Goal: Information Seeking & Learning: Learn about a topic

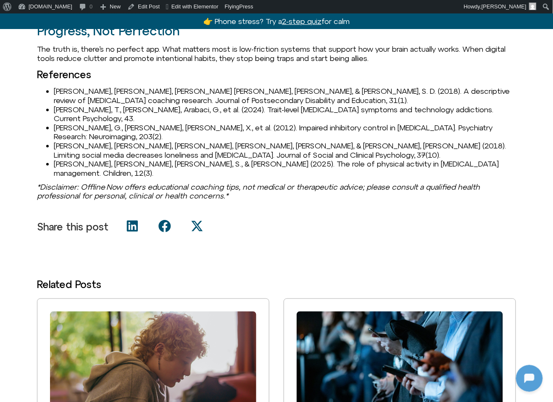
scroll to position [830, 0]
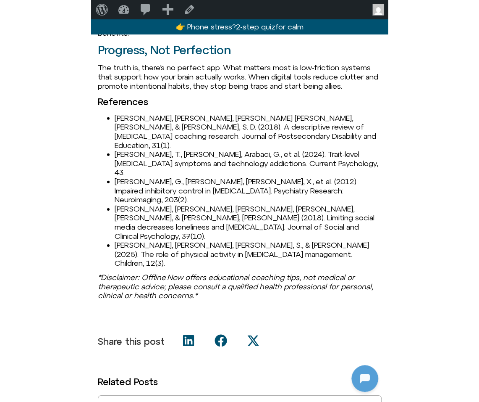
scroll to position [982, 0]
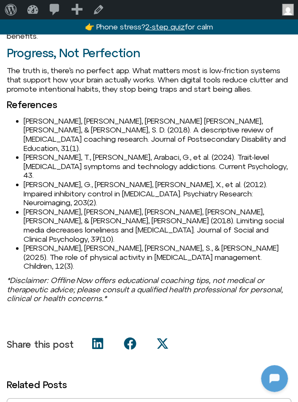
click at [41, 116] on li "[PERSON_NAME], [PERSON_NAME], [PERSON_NAME] [PERSON_NAME], [PERSON_NAME], & [PE…" at bounding box center [157, 134] width 267 height 36
click at [32, 116] on li "[PERSON_NAME], [PERSON_NAME], [PERSON_NAME] [PERSON_NAME], [PERSON_NAME], & [PE…" at bounding box center [157, 134] width 267 height 36
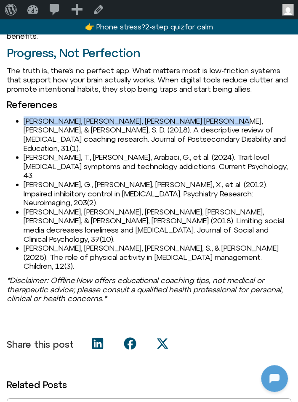
drag, startPoint x: 25, startPoint y: 92, endPoint x: 194, endPoint y: 91, distance: 169.4
click at [194, 116] on li "[PERSON_NAME], [PERSON_NAME], [PERSON_NAME] [PERSON_NAME], [PERSON_NAME], & [PE…" at bounding box center [157, 134] width 267 height 36
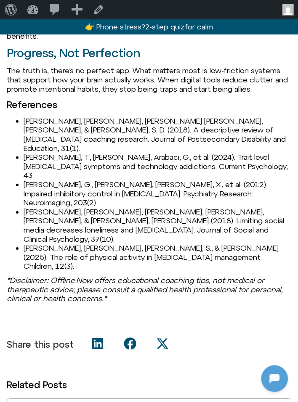
click at [123, 116] on li "[PERSON_NAME], [PERSON_NAME], [PERSON_NAME] [PERSON_NAME], [PERSON_NAME], & [PE…" at bounding box center [157, 134] width 267 height 36
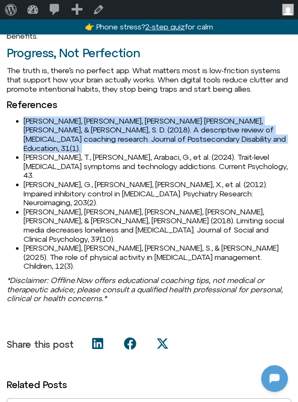
click at [123, 116] on li "[PERSON_NAME], [PERSON_NAME], [PERSON_NAME] [PERSON_NAME], [PERSON_NAME], & [PE…" at bounding box center [157, 134] width 267 height 36
copy li "[PERSON_NAME], [PERSON_NAME], [PERSON_NAME] [PERSON_NAME], [PERSON_NAME], & [PE…"
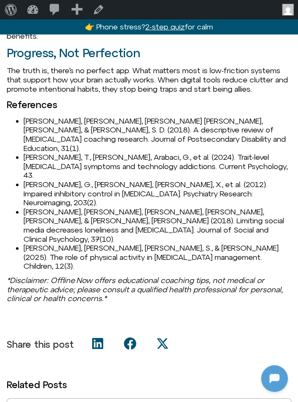
click at [59, 116] on li "[PERSON_NAME], [PERSON_NAME], [PERSON_NAME] [PERSON_NAME], [PERSON_NAME], & [PE…" at bounding box center [157, 134] width 267 height 36
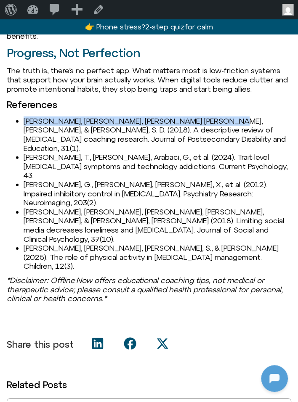
drag, startPoint x: 195, startPoint y: 95, endPoint x: 26, endPoint y: 94, distance: 168.9
click at [26, 116] on li "[PERSON_NAME], [PERSON_NAME], [PERSON_NAME] [PERSON_NAME], [PERSON_NAME], & [PE…" at bounding box center [157, 134] width 267 height 36
copy li "[PERSON_NAME], [PERSON_NAME], [PERSON_NAME] [PERSON_NAME], [PERSON_NAME], & [PE…"
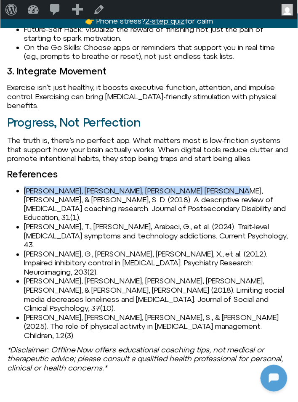
scroll to position [912, 0]
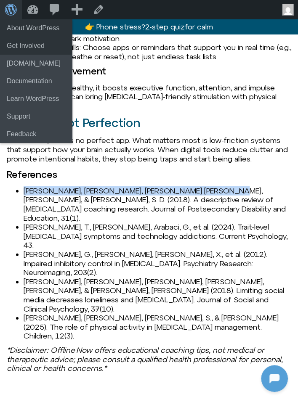
click at [15, 7] on span "Toolbar" at bounding box center [11, 9] width 22 height 19
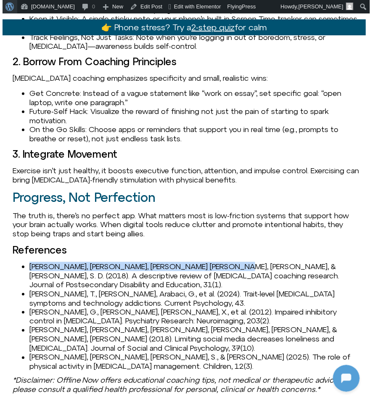
scroll to position [925, 0]
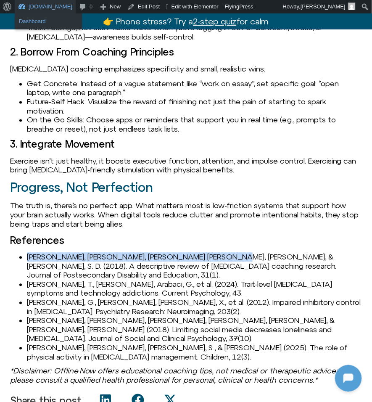
click at [45, 20] on link "Dashboard" at bounding box center [48, 21] width 67 height 11
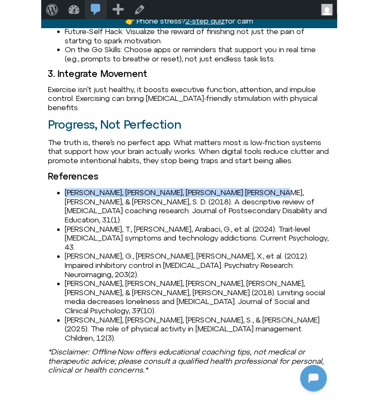
scroll to position [910, 0]
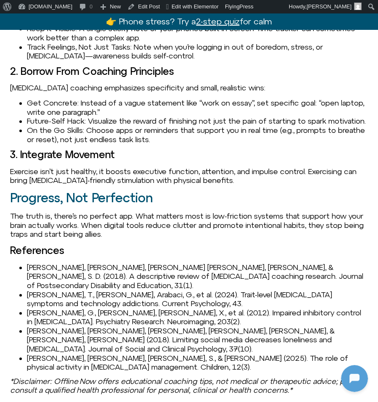
click at [39, 290] on li "[PERSON_NAME], T., [PERSON_NAME], Arabaci, G., et al. (2024). Trait-level [MEDI…" at bounding box center [197, 299] width 341 height 18
copy li "Aydin"
click at [32, 290] on li "[PERSON_NAME], T., [PERSON_NAME], Arabaci, G., et al. (2024). Trait-level [MEDI…" at bounding box center [197, 299] width 341 height 18
drag, startPoint x: 27, startPoint y: 255, endPoint x: 55, endPoint y: 253, distance: 27.9
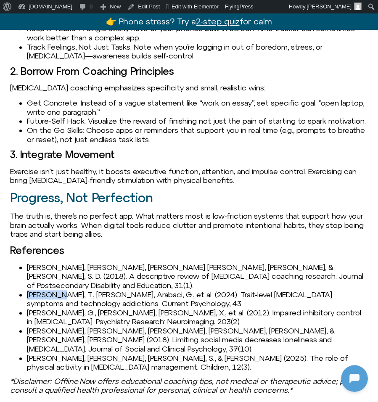
click at [55, 290] on li "[PERSON_NAME], T., [PERSON_NAME], Arabaci, G., et al. (2024). Trait-level [MEDI…" at bounding box center [197, 299] width 341 height 18
copy li "[PERSON_NAME]"
click at [26, 268] on ul "[PERSON_NAME], [PERSON_NAME], [PERSON_NAME] [PERSON_NAME], [PERSON_NAME], & [PE…" at bounding box center [189, 317] width 358 height 109
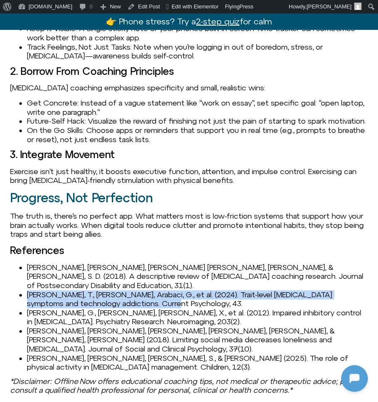
drag, startPoint x: 28, startPoint y: 256, endPoint x: 171, endPoint y: 266, distance: 144.1
click at [171, 290] on li "[PERSON_NAME], T., [PERSON_NAME], Arabaci, G., et al. (2024). Trait-level [MEDI…" at bounding box center [197, 299] width 341 height 18
copy li "[PERSON_NAME], T., [PERSON_NAME], Arabaci, G., et al. (2024). Trait-level [MEDI…"
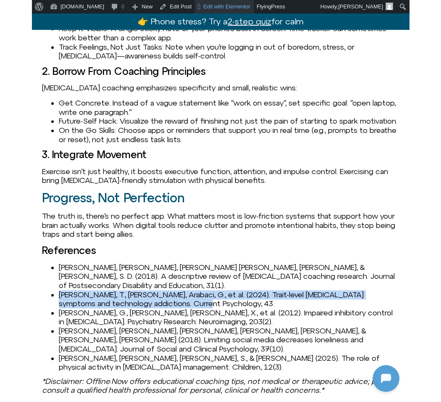
scroll to position [934, 0]
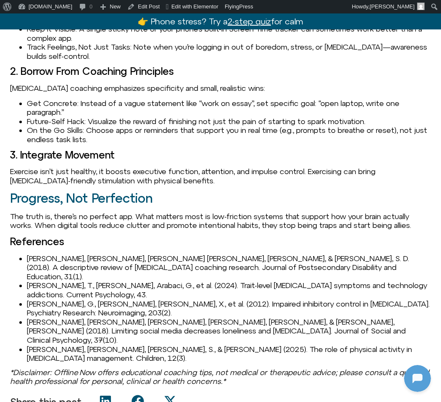
click at [64, 299] on li "[PERSON_NAME], G., [PERSON_NAME], [PERSON_NAME], X., et al. (2012). Impaired in…" at bounding box center [229, 308] width 404 height 18
copy li "[PERSON_NAME]"
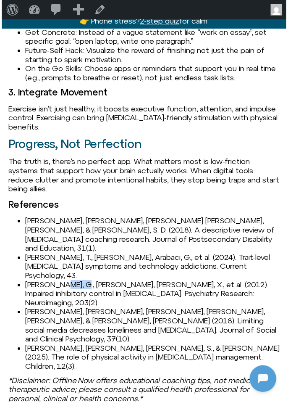
scroll to position [876, 0]
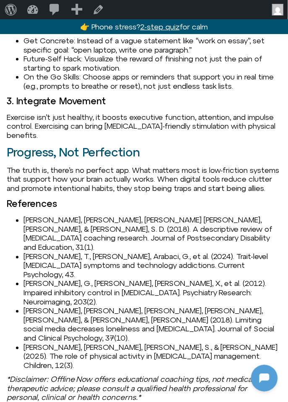
click at [66, 279] on li "[PERSON_NAME], G., [PERSON_NAME], [PERSON_NAME], X., et al. (2012). Impaired in…" at bounding box center [153, 292] width 258 height 27
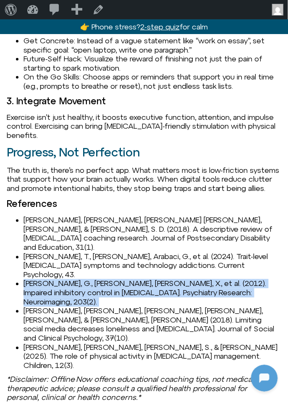
click at [66, 279] on li "[PERSON_NAME], G., [PERSON_NAME], [PERSON_NAME], X., et al. (2012). Impaired in…" at bounding box center [153, 292] width 258 height 27
copy li "[PERSON_NAME], G., [PERSON_NAME], [PERSON_NAME], X., et al. (2012). Impaired in…"
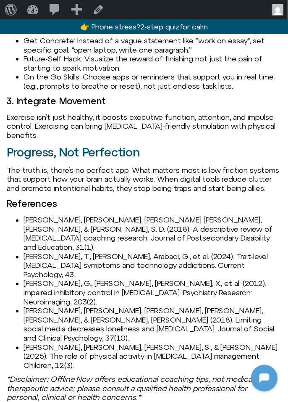
click at [36, 306] on li "[PERSON_NAME], [PERSON_NAME], [PERSON_NAME], [PERSON_NAME], [PERSON_NAME], & [P…" at bounding box center [153, 324] width 258 height 36
click at [13, 273] on ul "[PERSON_NAME], [PERSON_NAME], [PERSON_NAME] [PERSON_NAME], [PERSON_NAME], & [PE…" at bounding box center [144, 293] width 275 height 154
drag, startPoint x: 23, startPoint y: 266, endPoint x: 60, endPoint y: 264, distance: 37.0
click at [60, 306] on li "[PERSON_NAME], [PERSON_NAME], [PERSON_NAME], [PERSON_NAME], [PERSON_NAME], & [P…" at bounding box center [153, 324] width 258 height 36
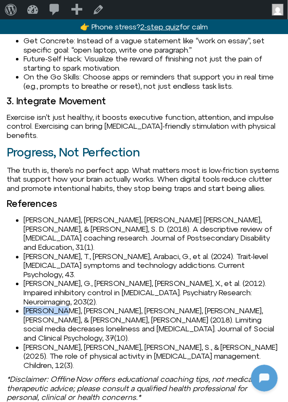
copy li "[PERSON_NAME] G"
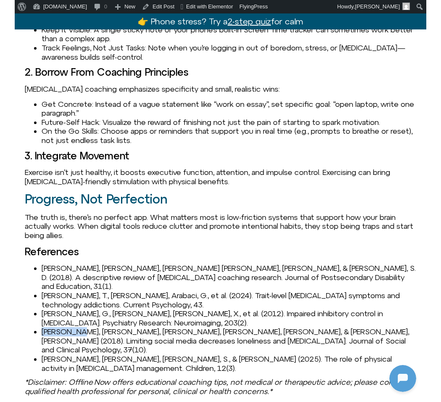
scroll to position [924, 0]
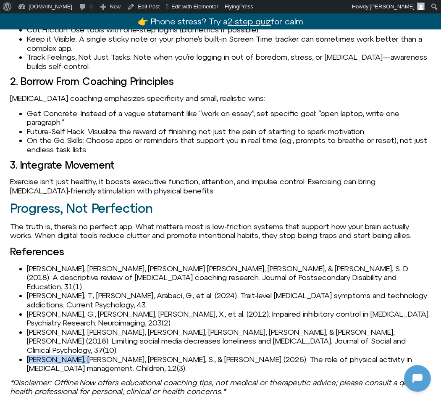
drag, startPoint x: 28, startPoint y: 303, endPoint x: 87, endPoint y: 302, distance: 58.4
click at [87, 355] on li "[PERSON_NAME], [PERSON_NAME], [PERSON_NAME], S., & [PERSON_NAME] (2025). The ro…" at bounding box center [229, 364] width 404 height 18
copy li "[PERSON_NAME]"
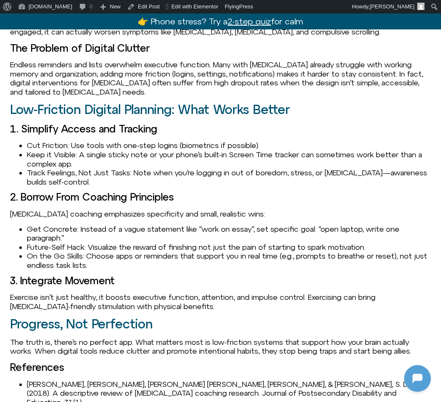
scroll to position [793, 0]
